Goal: Book appointment/travel/reservation

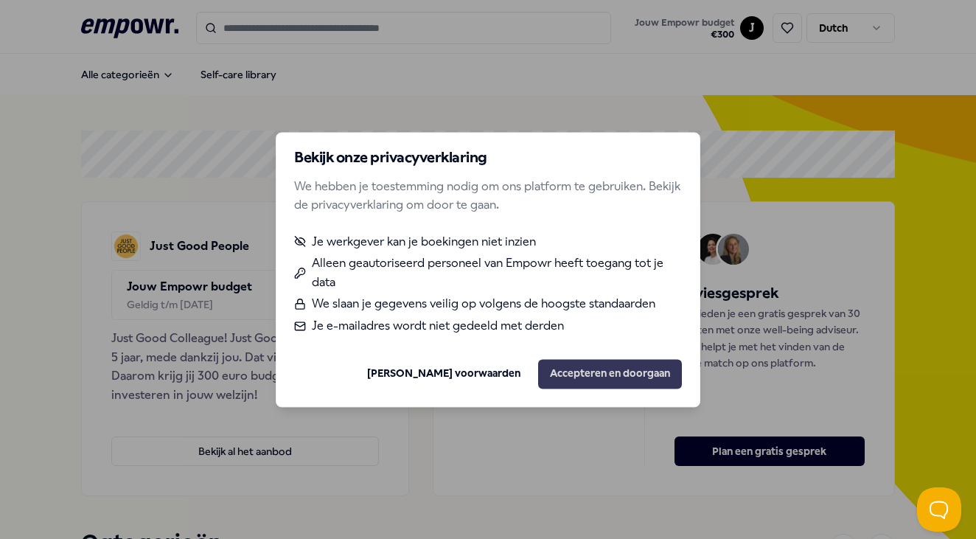
click at [613, 375] on button "Accepteren en doorgaan" at bounding box center [610, 373] width 144 height 29
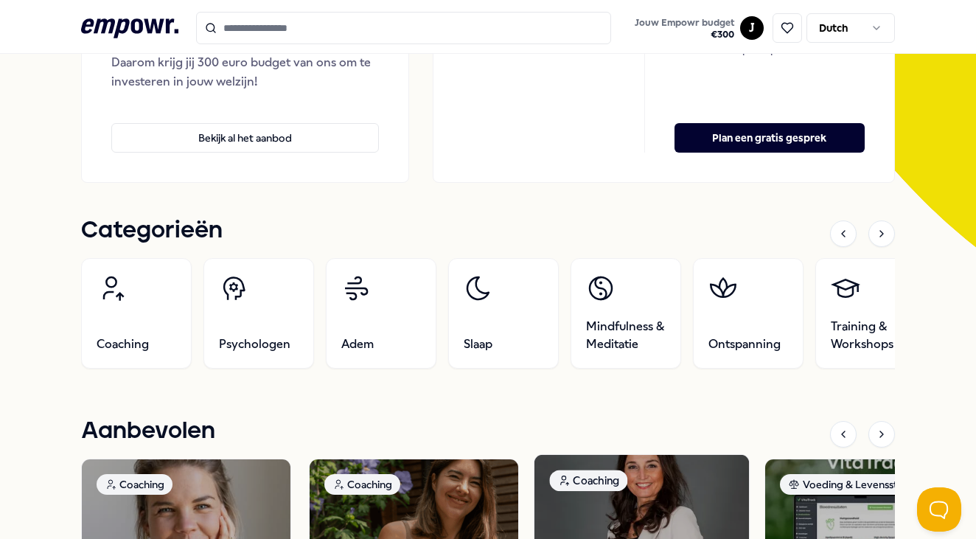
scroll to position [316, 0]
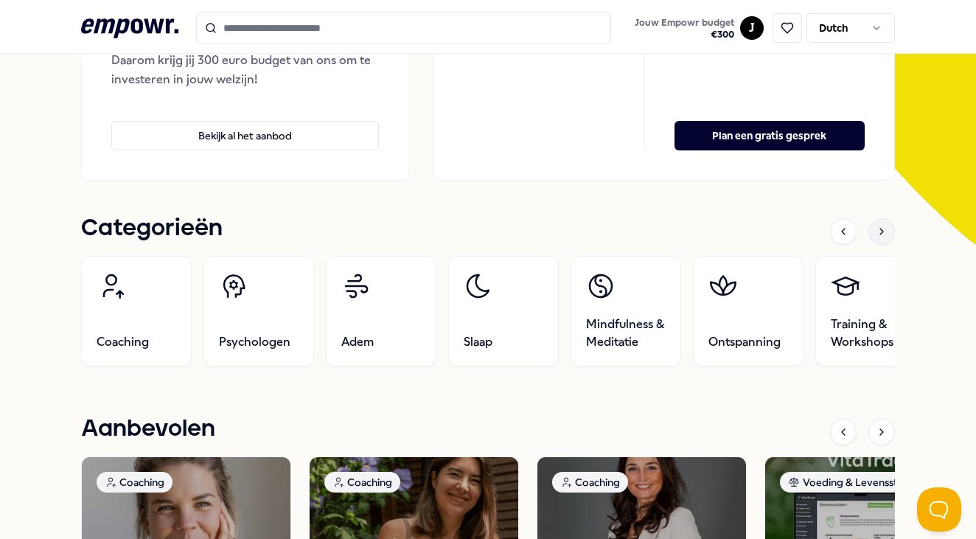
click at [879, 234] on icon at bounding box center [882, 232] width 12 height 12
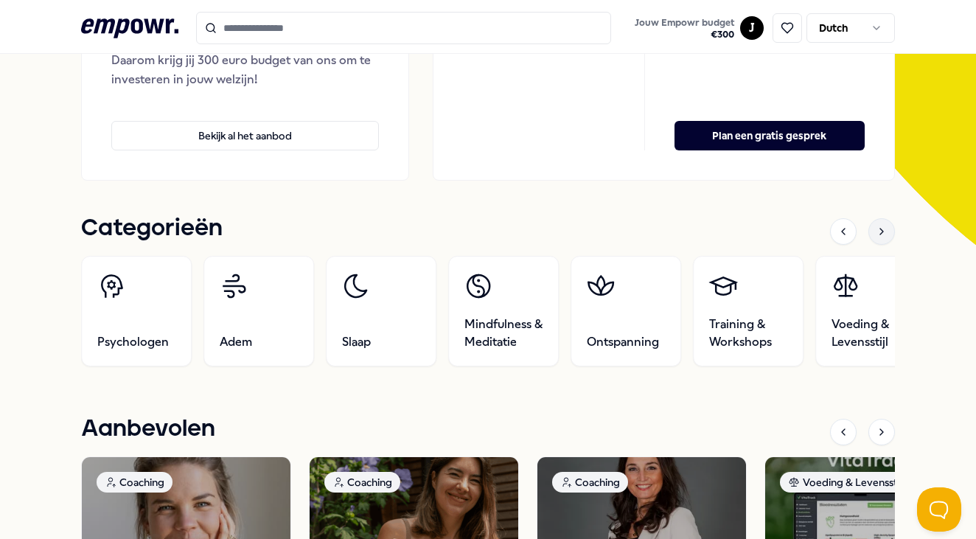
click at [879, 234] on icon at bounding box center [882, 232] width 12 height 12
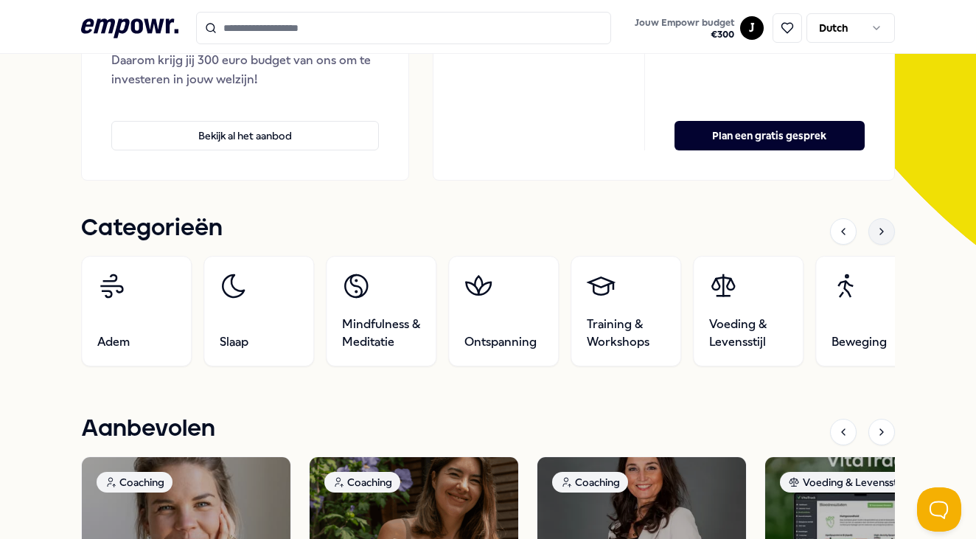
click at [879, 234] on icon at bounding box center [882, 232] width 12 height 12
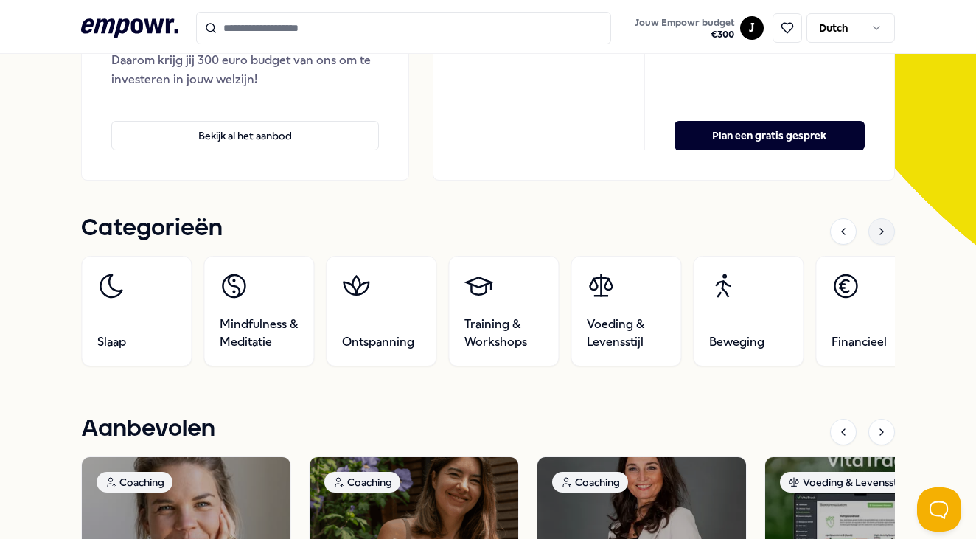
click at [879, 234] on icon at bounding box center [882, 232] width 12 height 12
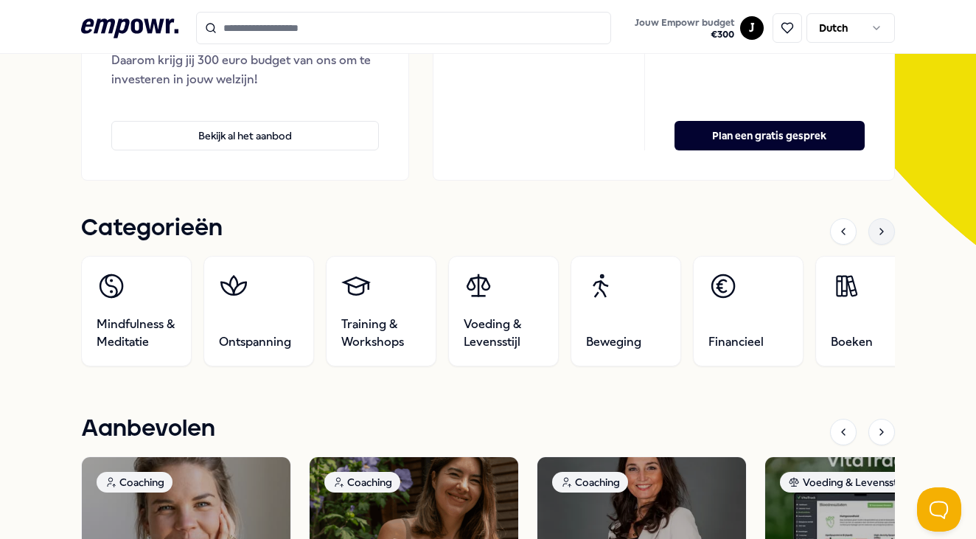
click at [879, 234] on icon at bounding box center [882, 232] width 12 height 12
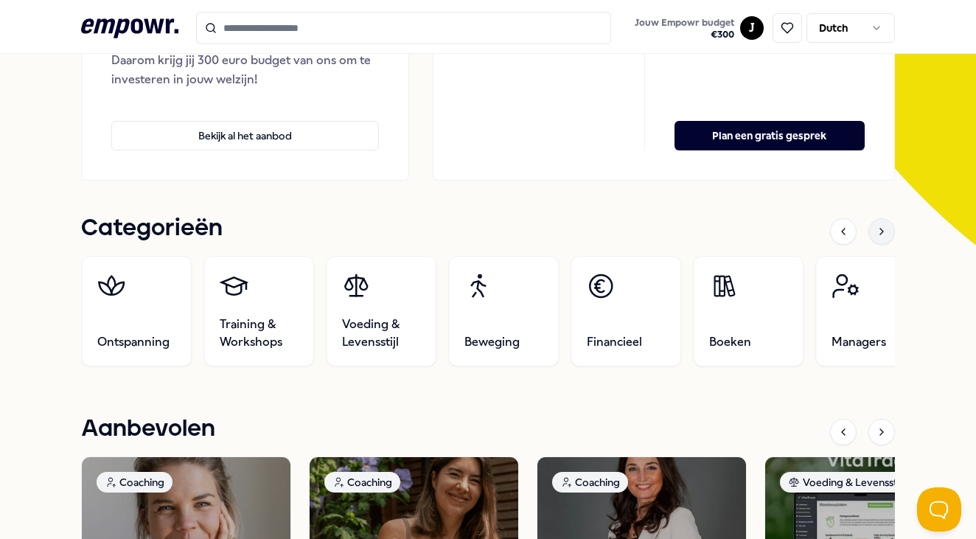
click at [879, 234] on icon at bounding box center [882, 232] width 12 height 12
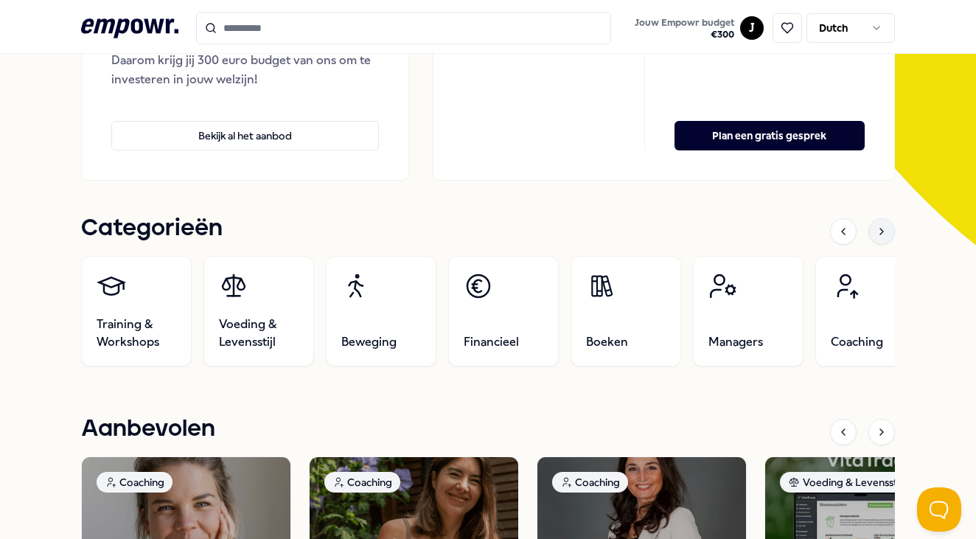
click at [879, 234] on icon at bounding box center [882, 232] width 12 height 12
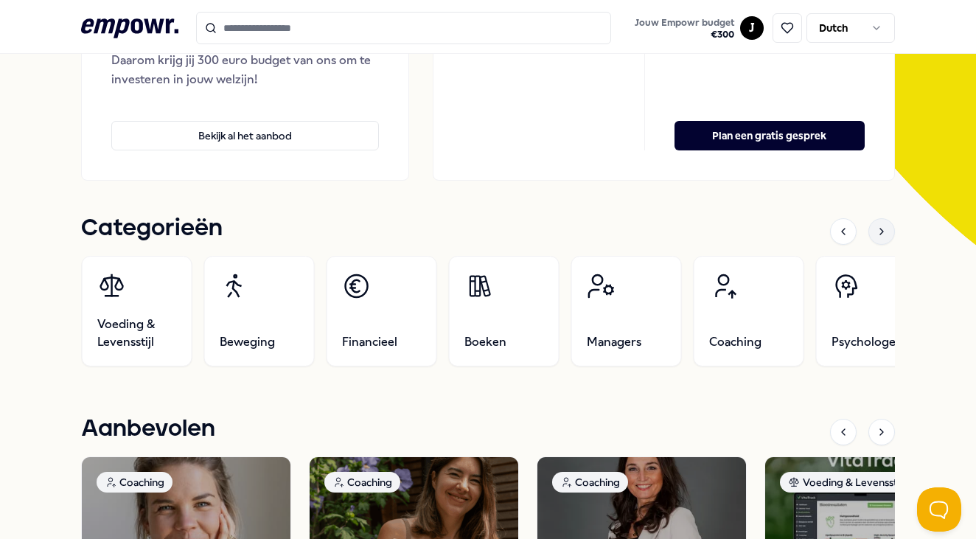
click at [879, 234] on icon at bounding box center [882, 232] width 12 height 12
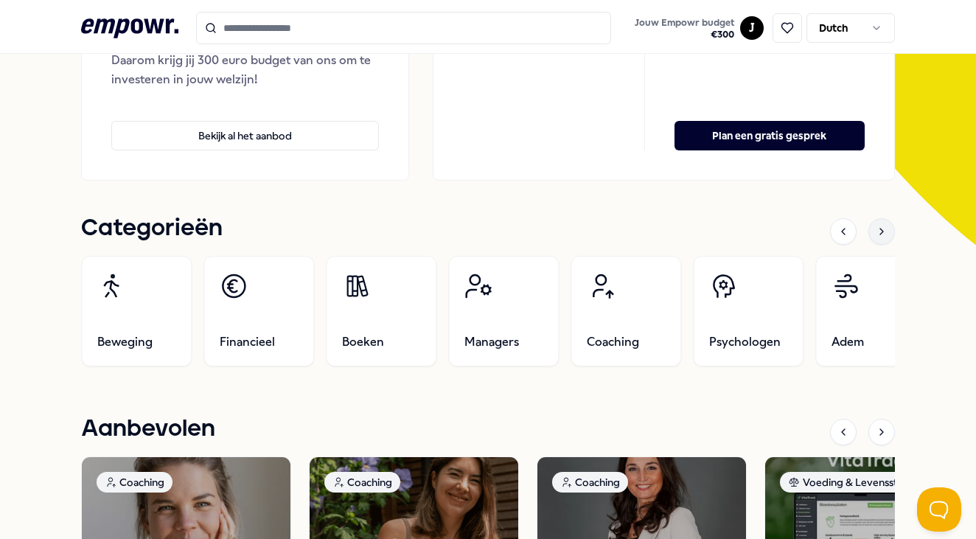
click at [879, 234] on icon at bounding box center [882, 232] width 12 height 12
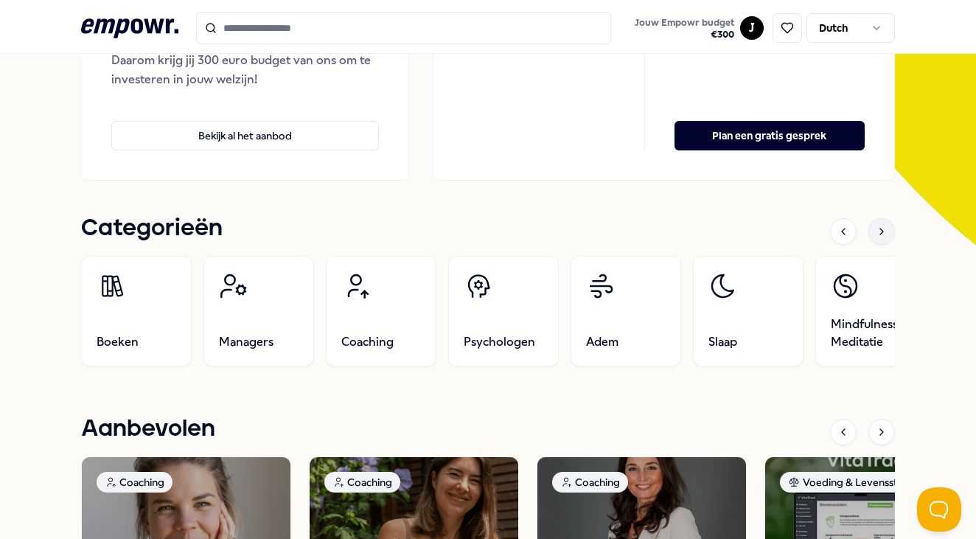
click at [879, 234] on icon at bounding box center [882, 232] width 12 height 12
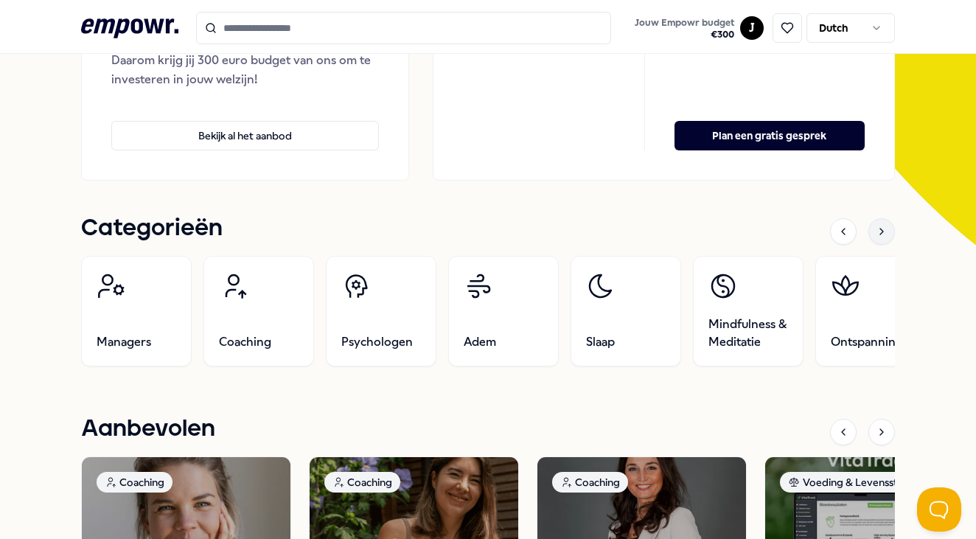
click at [879, 234] on icon at bounding box center [882, 232] width 12 height 12
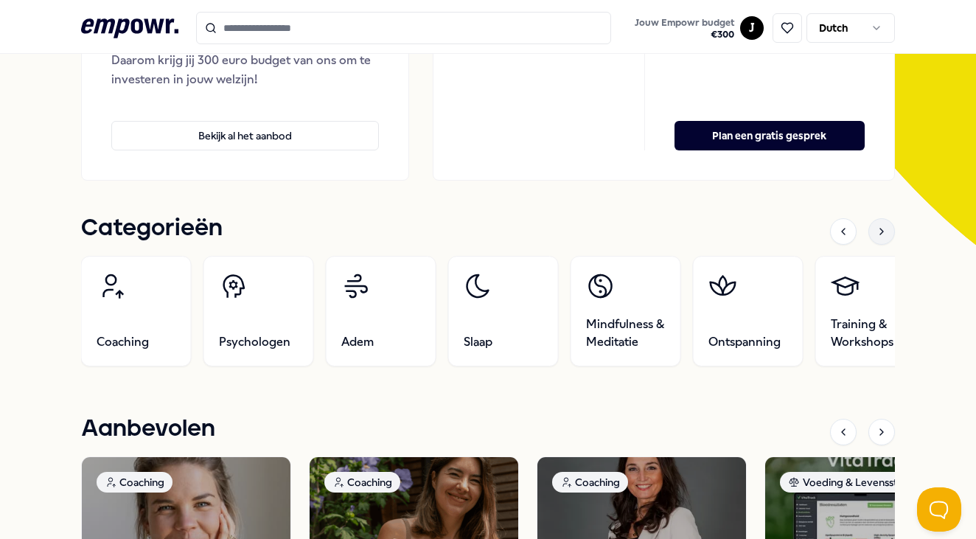
click at [879, 234] on icon at bounding box center [882, 232] width 12 height 12
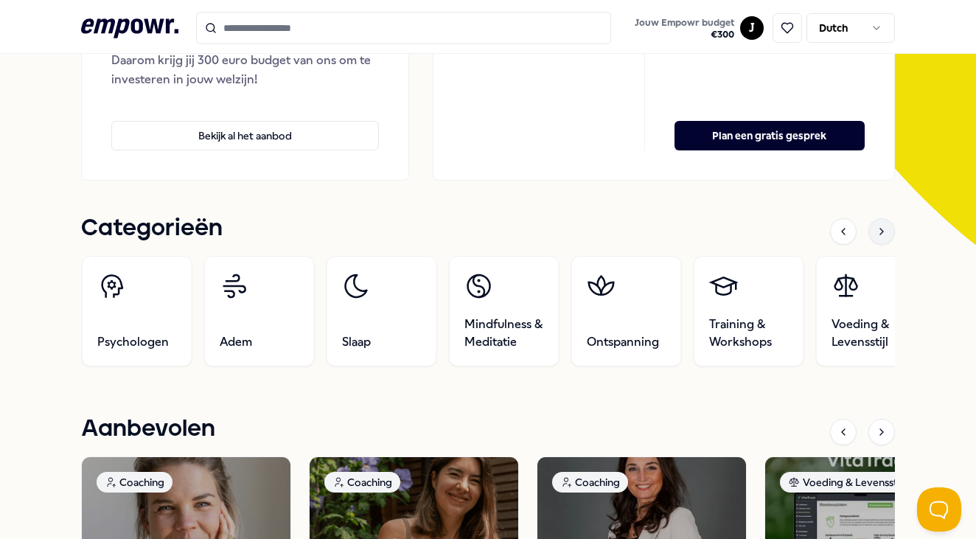
click at [879, 234] on icon at bounding box center [882, 232] width 12 height 12
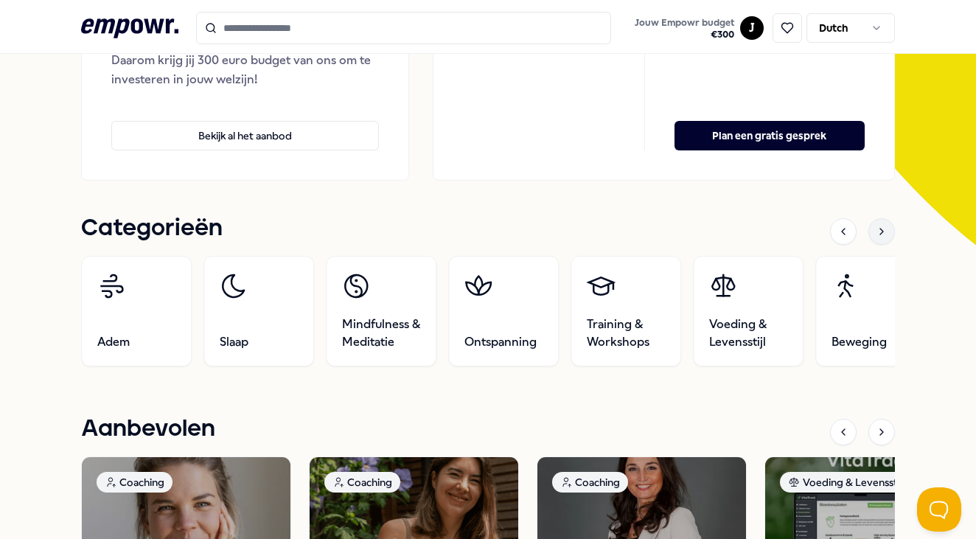
click at [879, 234] on icon at bounding box center [882, 232] width 12 height 12
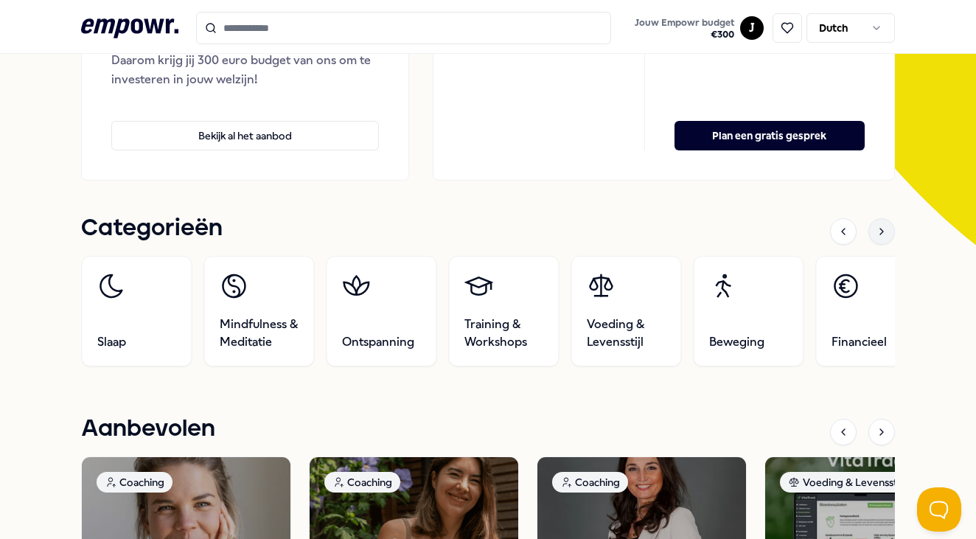
click at [879, 234] on icon at bounding box center [882, 232] width 12 height 12
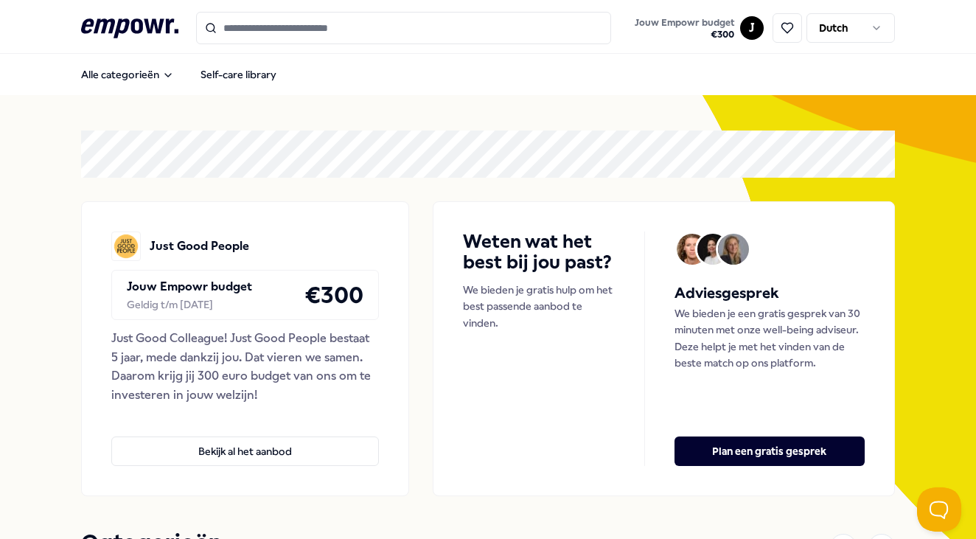
scroll to position [0, 0]
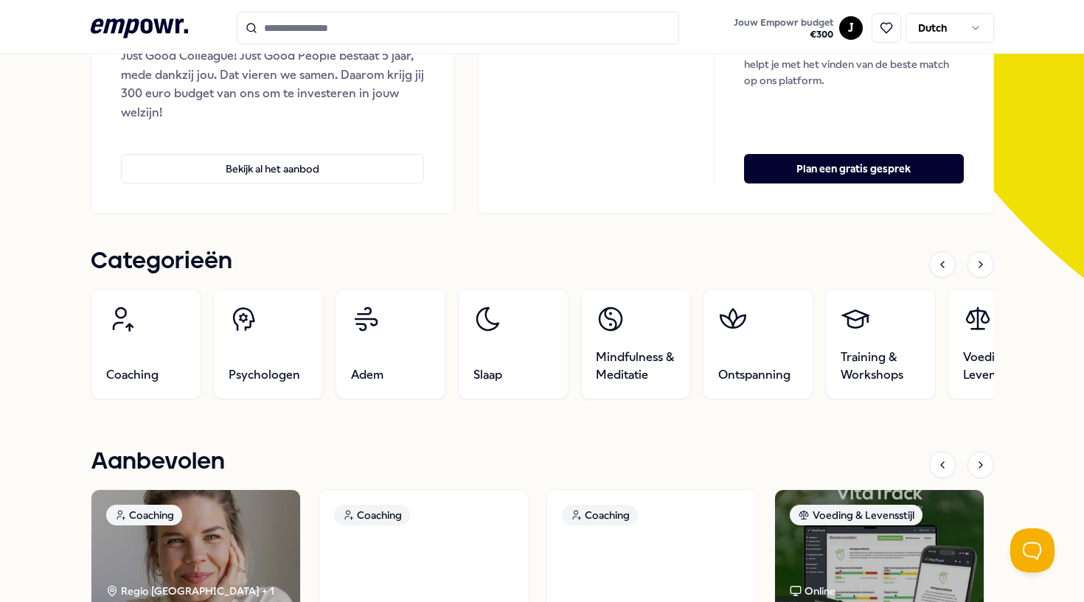
scroll to position [285, 0]
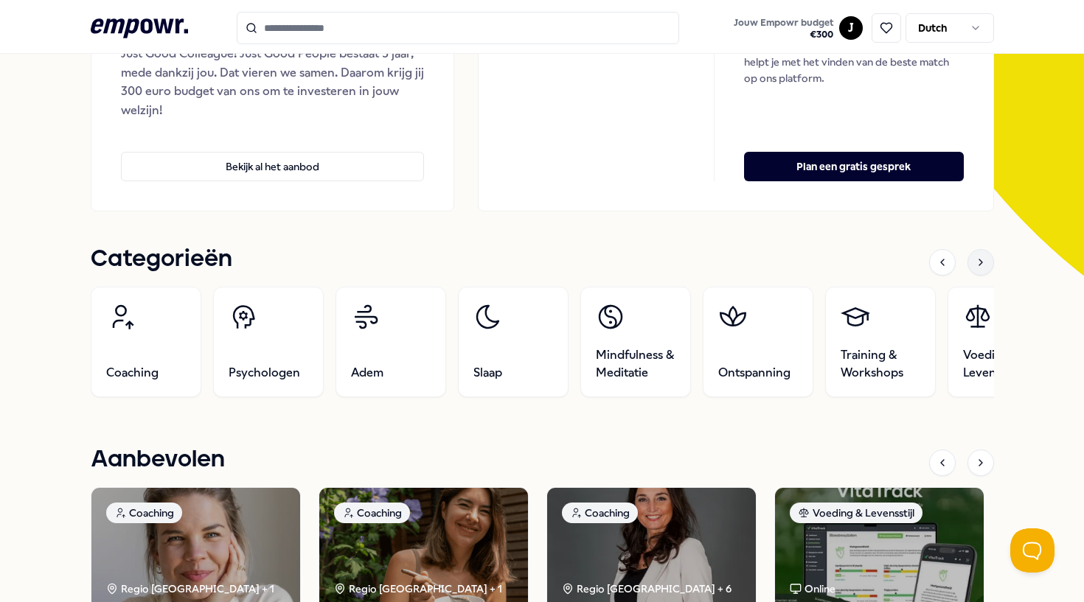
click at [984, 262] on icon at bounding box center [981, 263] width 12 height 12
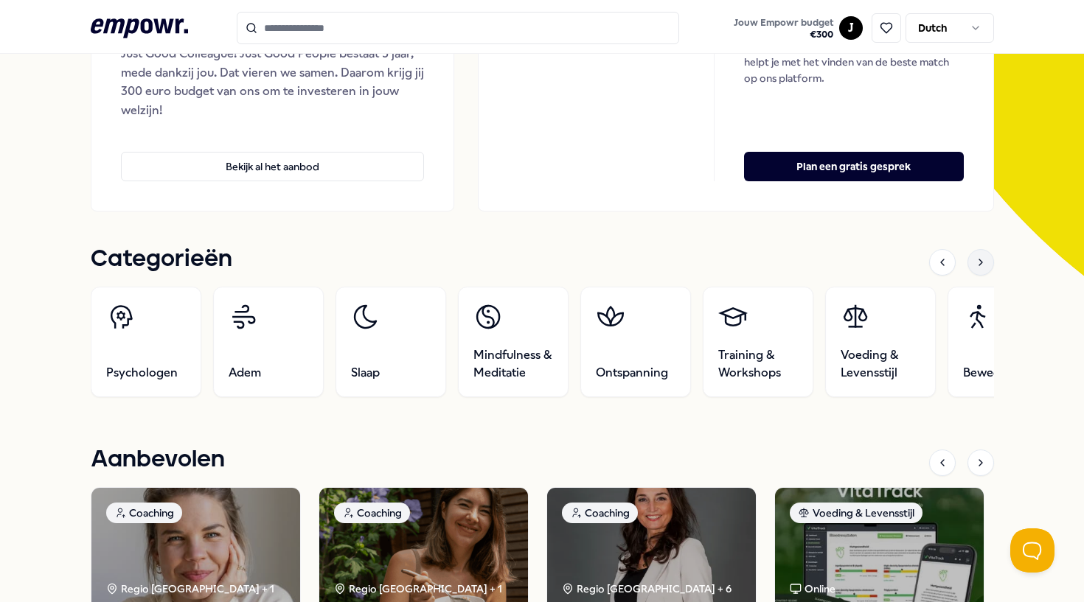
click at [984, 262] on icon at bounding box center [981, 263] width 12 height 12
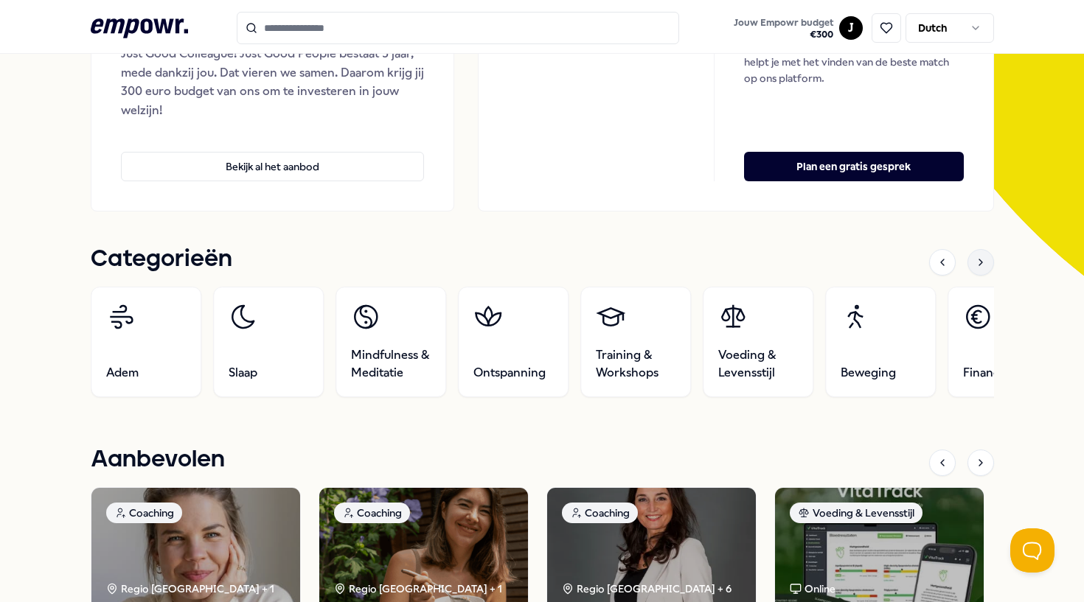
click at [984, 262] on icon at bounding box center [981, 263] width 12 height 12
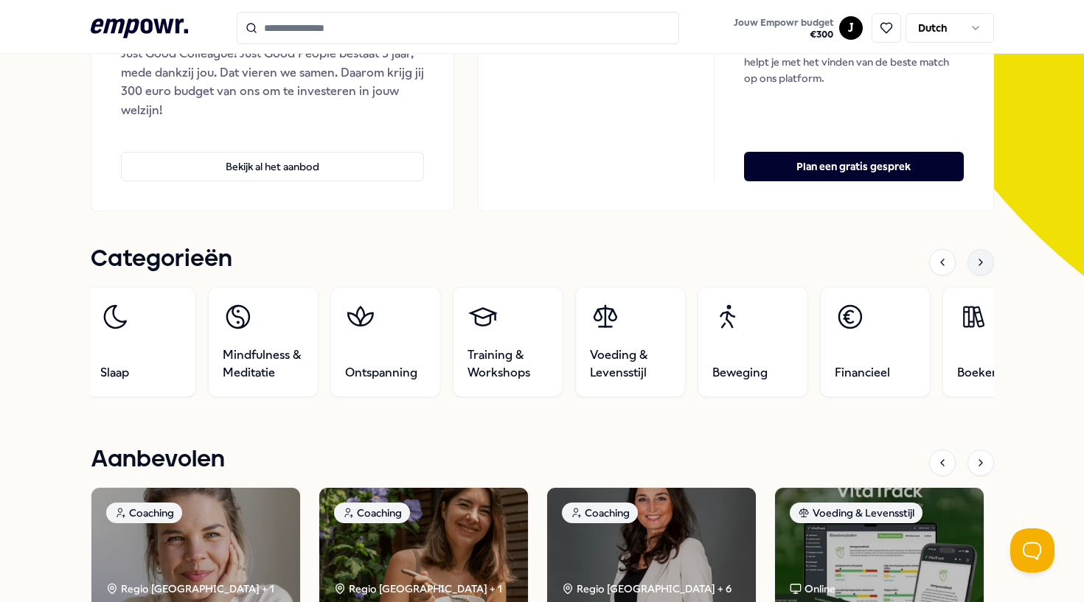
click at [984, 262] on icon at bounding box center [981, 263] width 12 height 12
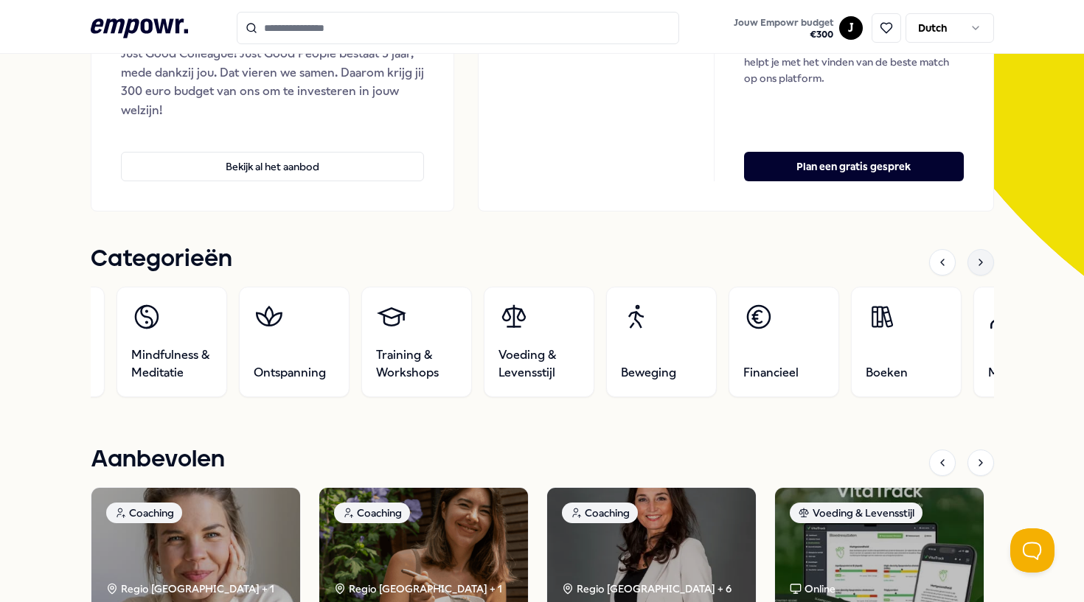
click at [984, 262] on icon at bounding box center [981, 263] width 12 height 12
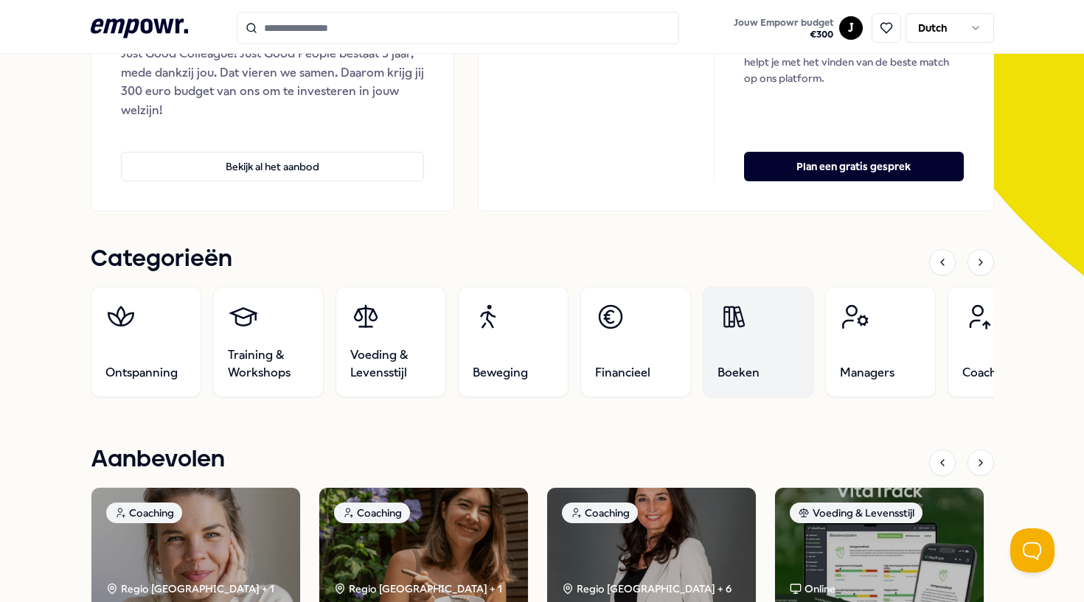
click at [762, 341] on link "Boeken" at bounding box center [757, 342] width 111 height 111
